Goal: Transaction & Acquisition: Book appointment/travel/reservation

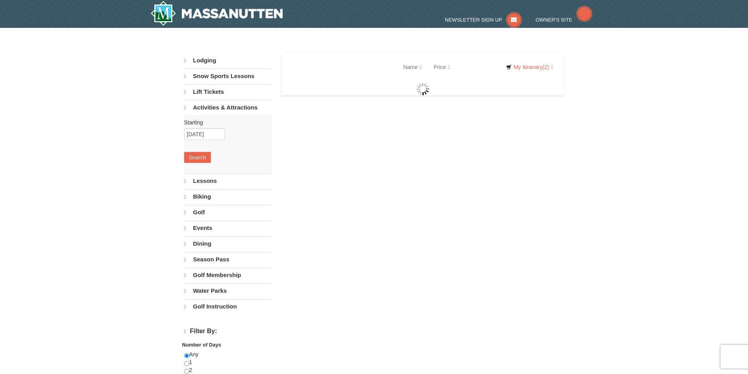
select select "9"
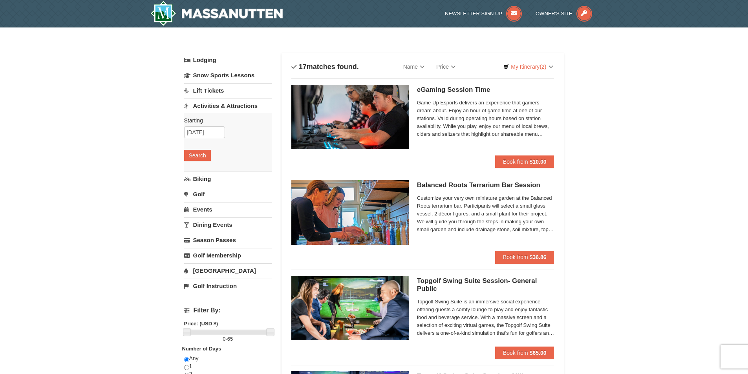
click at [193, 94] on link "Lift Tickets" at bounding box center [228, 90] width 88 height 15
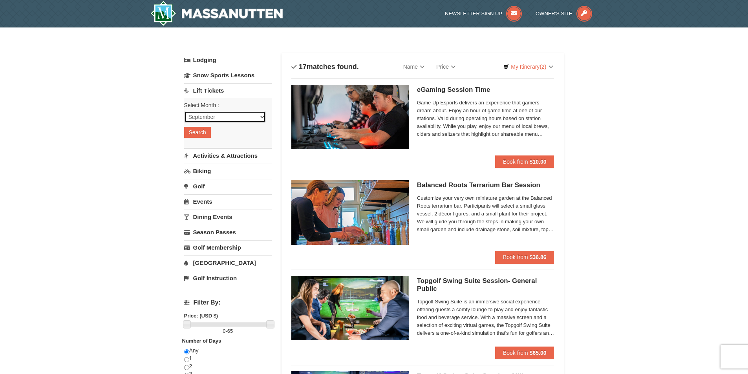
click at [205, 120] on select "September October November December January February March April May June July …" at bounding box center [225, 117] width 82 height 12
select select "12"
click at [184, 111] on select "September October November December January February March April May June July …" at bounding box center [225, 117] width 82 height 12
click at [198, 133] on button "Search" at bounding box center [197, 132] width 27 height 11
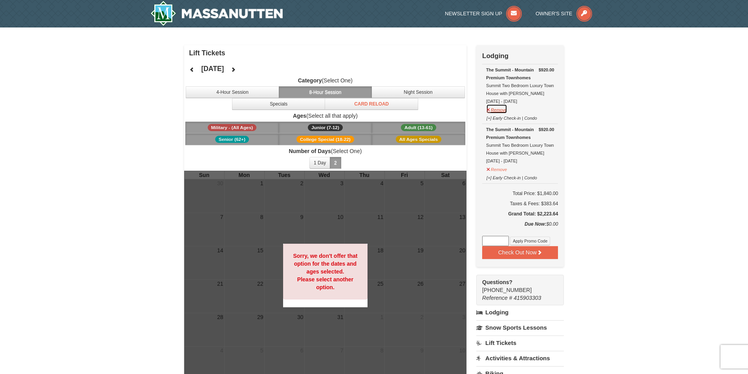
click at [503, 110] on button "Remove" at bounding box center [496, 109] width 21 height 10
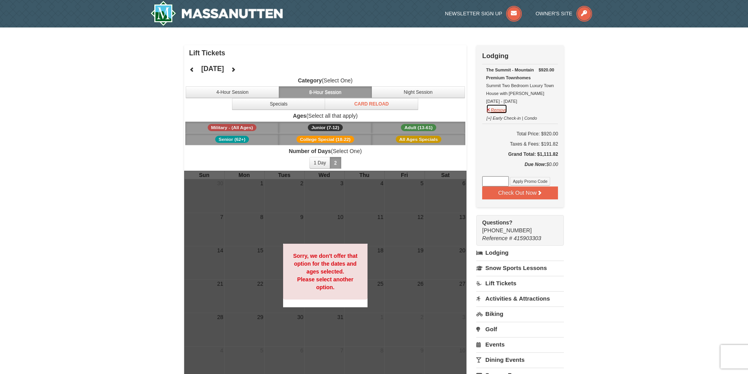
click at [489, 112] on button "Remove" at bounding box center [496, 109] width 21 height 10
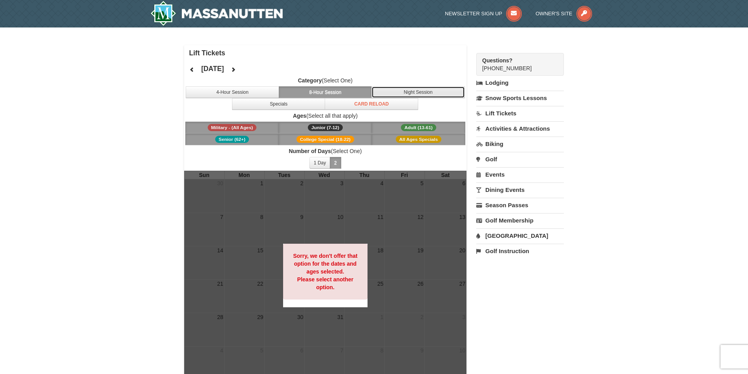
click at [390, 92] on button "Night Session" at bounding box center [418, 92] width 93 height 12
click at [335, 91] on button "8-Hour Session" at bounding box center [325, 92] width 93 height 12
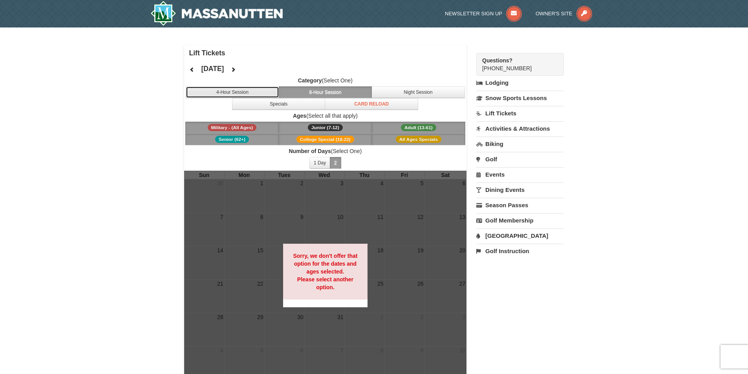
click at [267, 93] on button "4-Hour Session" at bounding box center [232, 92] width 93 height 12
click at [417, 128] on span "Adult (13-61)" at bounding box center [418, 127] width 35 height 7
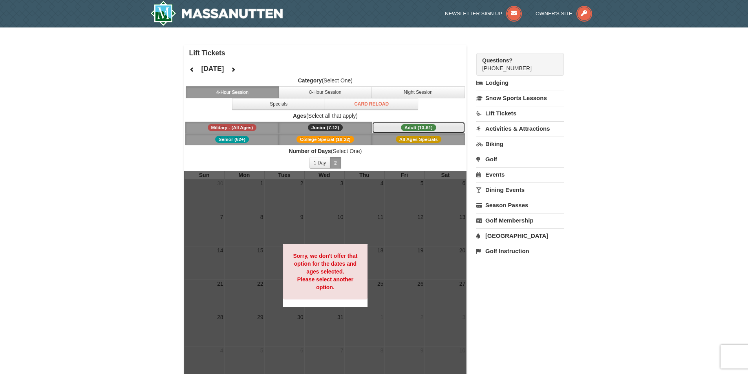
click at [417, 128] on span "Adult (13-61)" at bounding box center [418, 127] width 35 height 7
click at [314, 122] on button "Junior (7-12) (7 - 12)" at bounding box center [325, 128] width 93 height 12
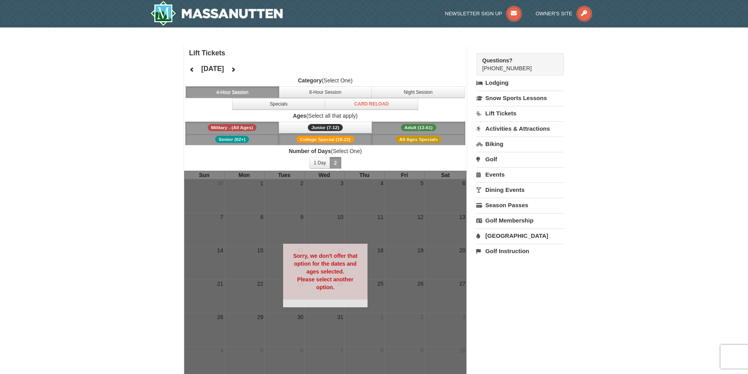
click at [266, 123] on button "Military - (All Ages)" at bounding box center [231, 128] width 93 height 12
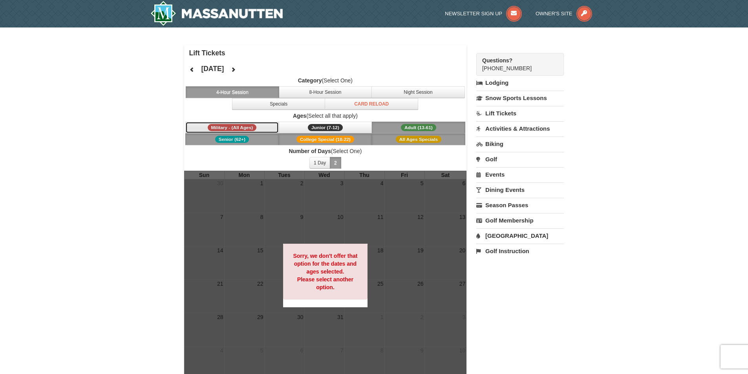
click at [267, 132] on button "Military - (All Ages)" at bounding box center [231, 128] width 93 height 12
click at [327, 144] on button "College Special (18-22)" at bounding box center [325, 140] width 93 height 12
click at [267, 141] on button "Senior (62+)" at bounding box center [231, 140] width 93 height 12
click at [265, 125] on button "Military - (All Ages)" at bounding box center [231, 128] width 93 height 12
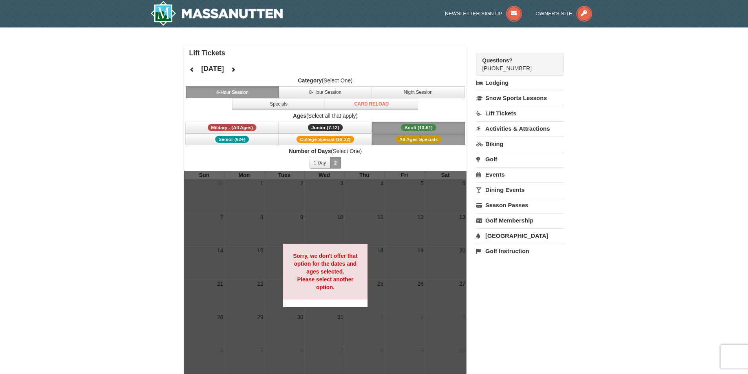
click at [385, 128] on button "Adult (13-61) (13 - 61)" at bounding box center [418, 128] width 93 height 12
click at [389, 137] on button "All Ages Specials" at bounding box center [418, 140] width 93 height 12
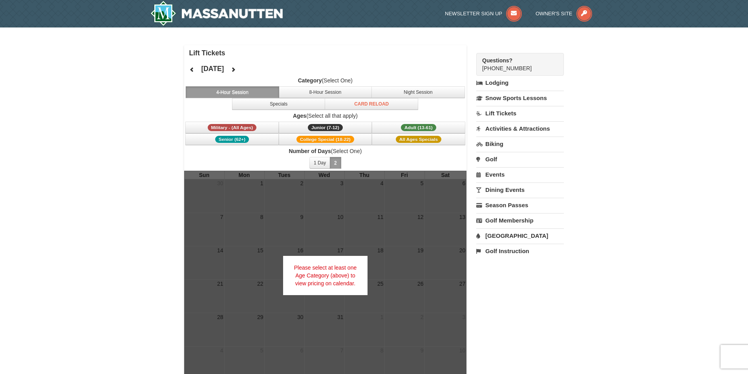
click at [340, 162] on button "2" at bounding box center [335, 163] width 11 height 12
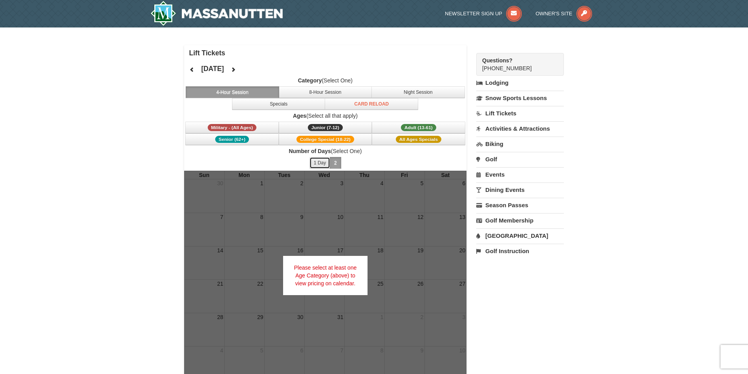
drag, startPoint x: 317, startPoint y: 166, endPoint x: 324, endPoint y: 168, distance: 7.7
click at [324, 168] on button "1 Day" at bounding box center [319, 163] width 21 height 12
